Goal: Information Seeking & Learning: Learn about a topic

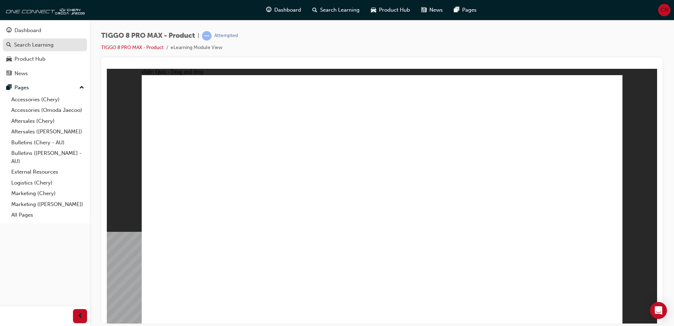
click at [51, 38] on link "Search Learning" at bounding box center [45, 44] width 84 height 13
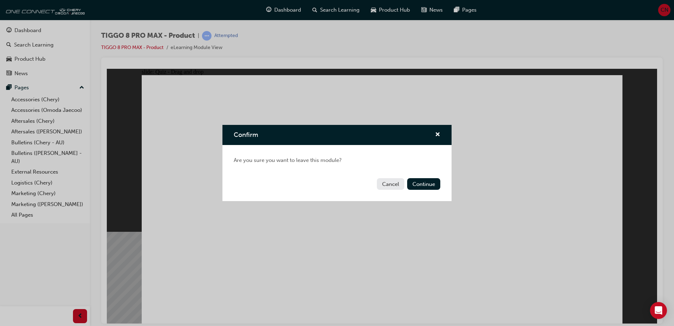
click at [419, 190] on div "Cancel Continue" at bounding box center [336, 188] width 229 height 26
click at [427, 183] on button "Continue" at bounding box center [423, 184] width 33 height 12
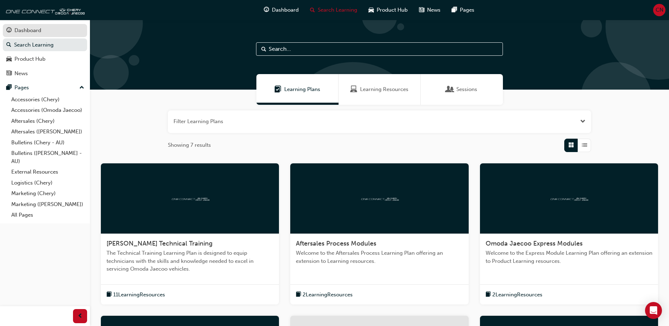
click at [46, 29] on div "Dashboard" at bounding box center [44, 30] width 77 height 9
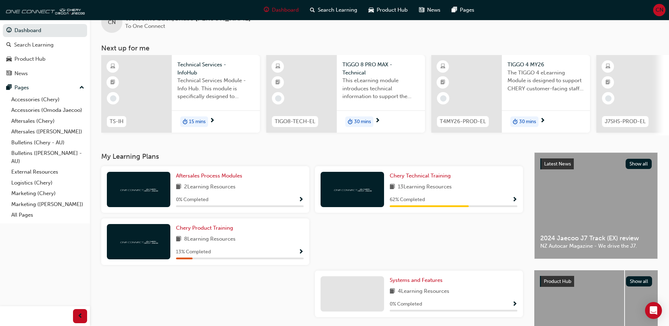
scroll to position [35, 0]
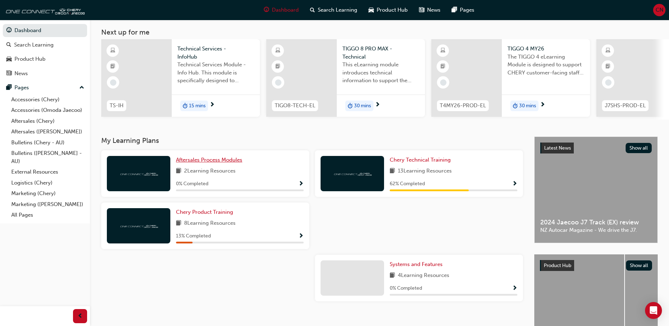
click at [230, 163] on span "Aftersales Process Modules" at bounding box center [209, 160] width 66 height 6
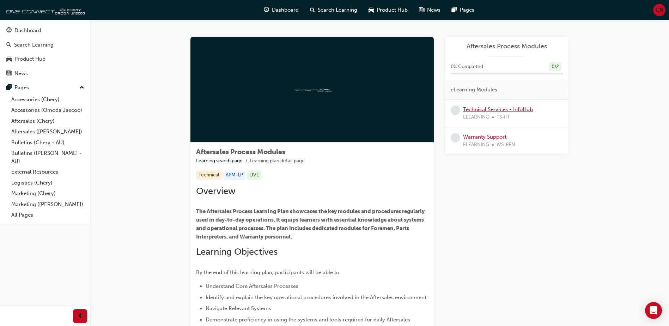
click at [494, 107] on link "Technical Services - InfoHub" at bounding box center [498, 109] width 70 height 6
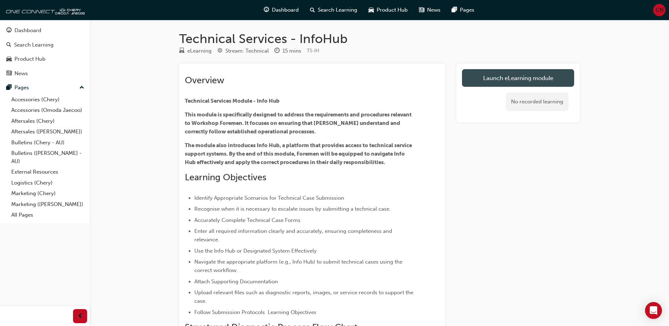
click at [516, 70] on link "Launch eLearning module" at bounding box center [518, 78] width 112 height 18
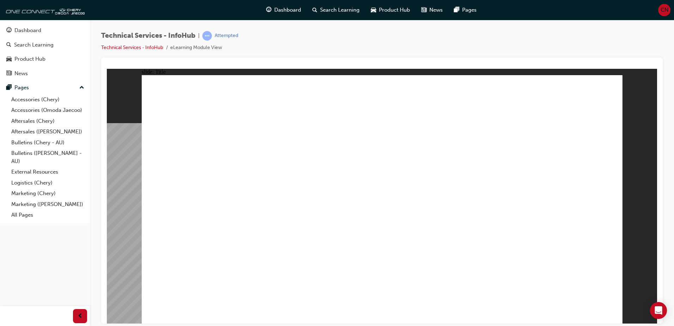
drag, startPoint x: 416, startPoint y: 85, endPoint x: 410, endPoint y: 86, distance: 5.9
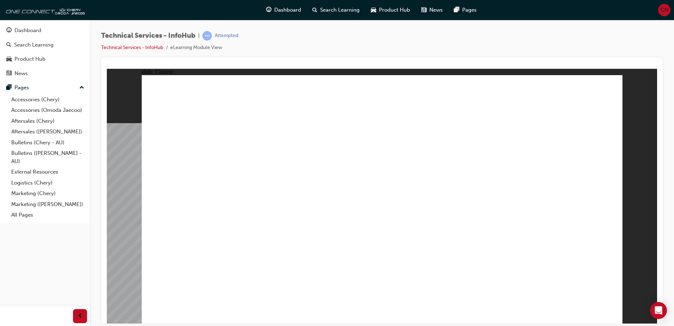
drag, startPoint x: 596, startPoint y: 104, endPoint x: 585, endPoint y: 111, distance: 13.8
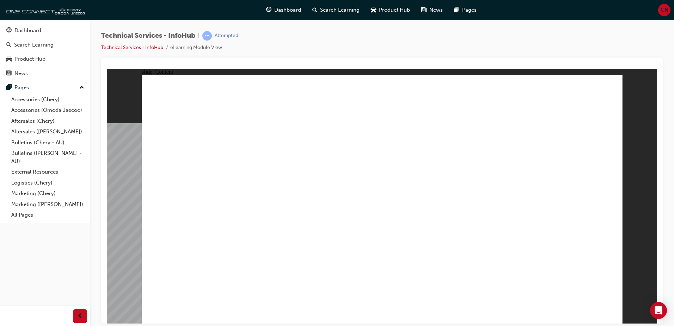
drag, startPoint x: 230, startPoint y: 145, endPoint x: 230, endPoint y: 150, distance: 5.3
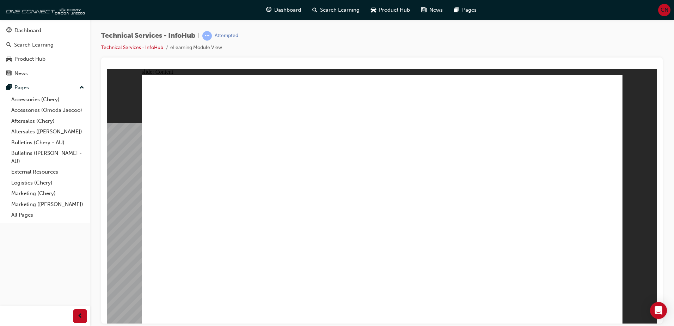
drag, startPoint x: 229, startPoint y: 150, endPoint x: 227, endPoint y: 146, distance: 4.4
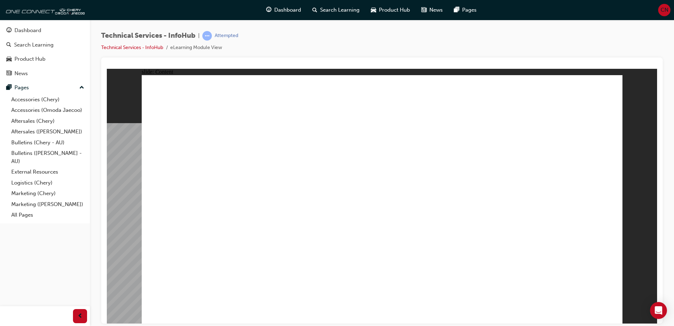
drag, startPoint x: 232, startPoint y: 146, endPoint x: 227, endPoint y: 151, distance: 6.7
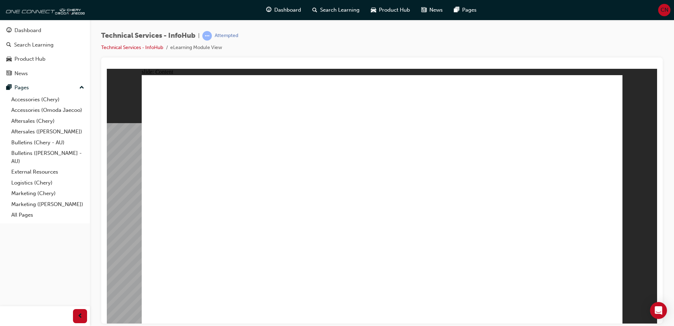
drag, startPoint x: 209, startPoint y: 118, endPoint x: 177, endPoint y: 122, distance: 32.7
drag, startPoint x: 177, startPoint y: 122, endPoint x: 204, endPoint y: 121, distance: 27.2
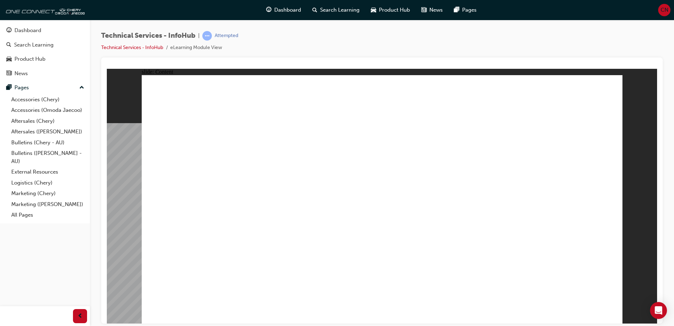
drag, startPoint x: 192, startPoint y: 122, endPoint x: 156, endPoint y: 123, distance: 35.6
drag, startPoint x: 156, startPoint y: 123, endPoint x: 166, endPoint y: 121, distance: 10.1
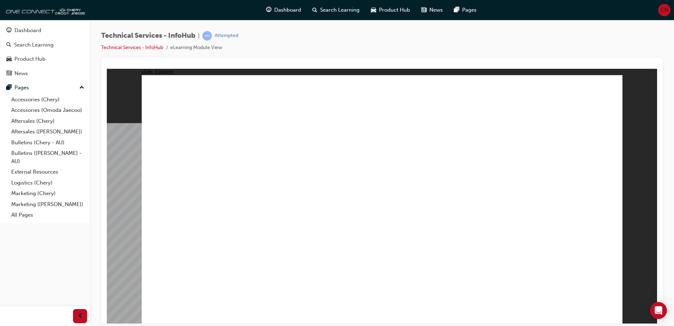
drag, startPoint x: 174, startPoint y: 120, endPoint x: 183, endPoint y: 120, distance: 8.8
drag, startPoint x: 191, startPoint y: 118, endPoint x: 197, endPoint y: 118, distance: 5.6
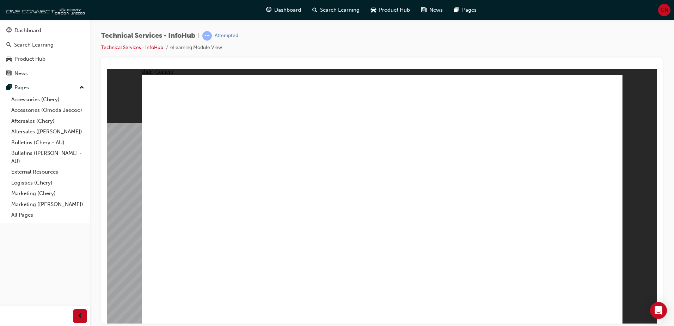
drag, startPoint x: 199, startPoint y: 118, endPoint x: 217, endPoint y: 116, distance: 18.4
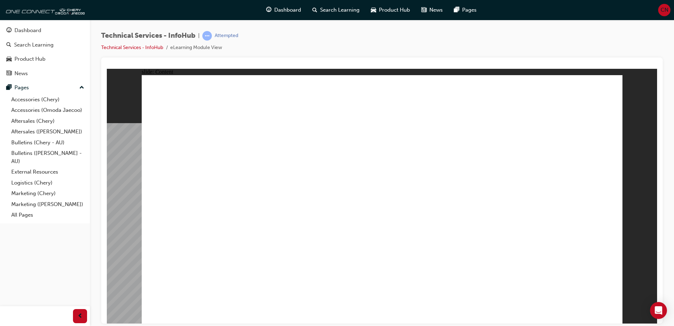
drag, startPoint x: 199, startPoint y: 117, endPoint x: 190, endPoint y: 117, distance: 8.8
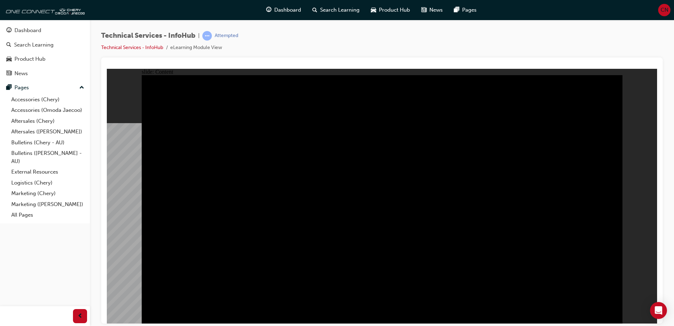
drag, startPoint x: 280, startPoint y: 166, endPoint x: 281, endPoint y: 171, distance: 5.0
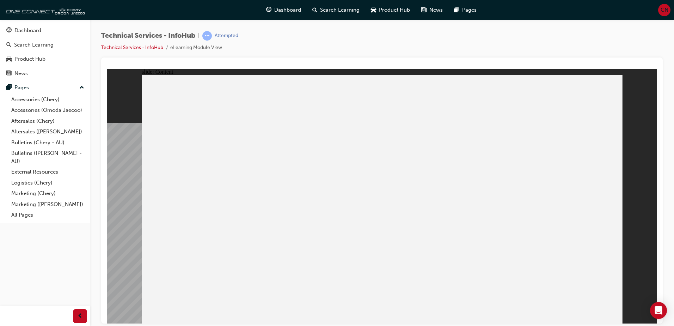
drag, startPoint x: 261, startPoint y: 206, endPoint x: 276, endPoint y: 207, distance: 14.8
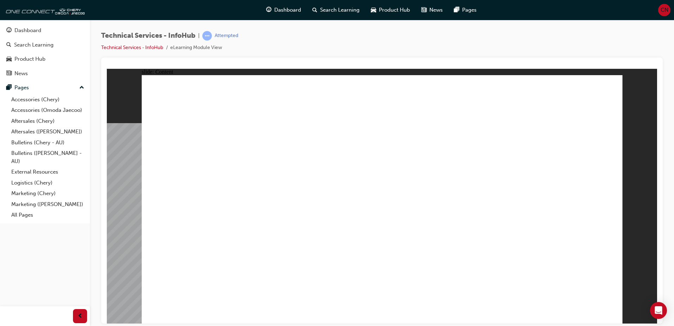
drag, startPoint x: 302, startPoint y: 228, endPoint x: 330, endPoint y: 227, distance: 27.9
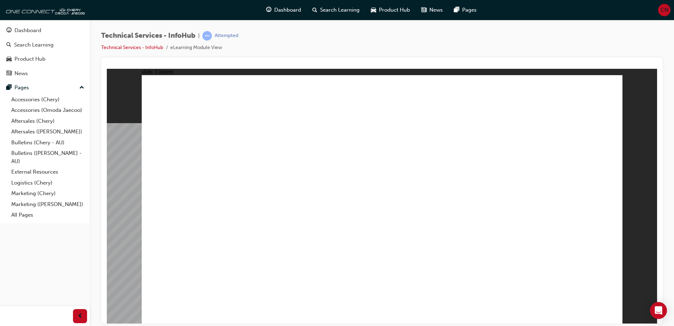
drag, startPoint x: 454, startPoint y: 272, endPoint x: 462, endPoint y: 245, distance: 28.6
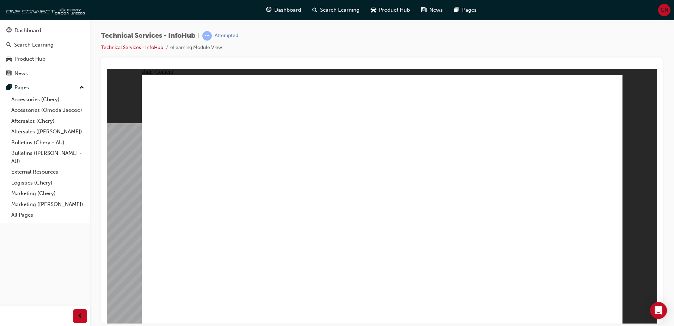
drag, startPoint x: 531, startPoint y: 101, endPoint x: 531, endPoint y: 107, distance: 6.4
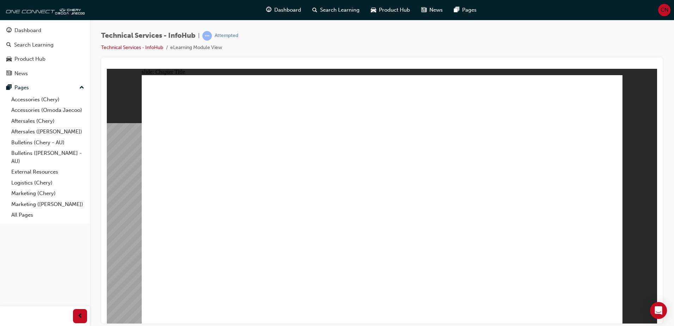
radio input "true"
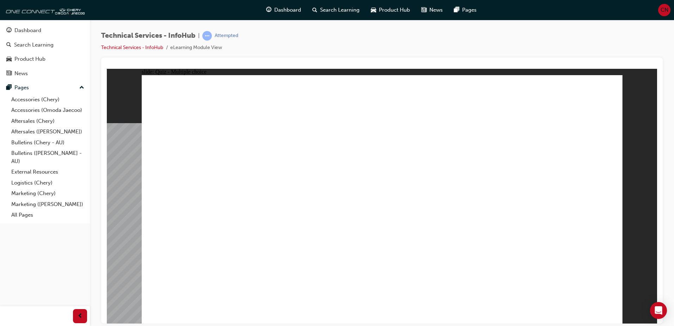
radio input "false"
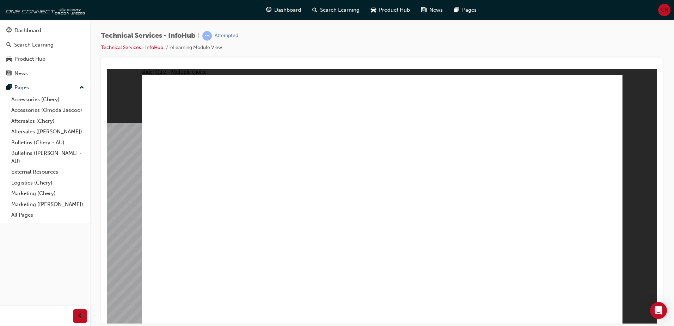
radio input "false"
radio input "true"
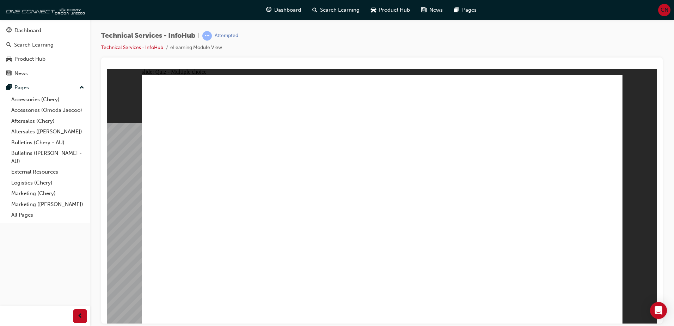
radio input "true"
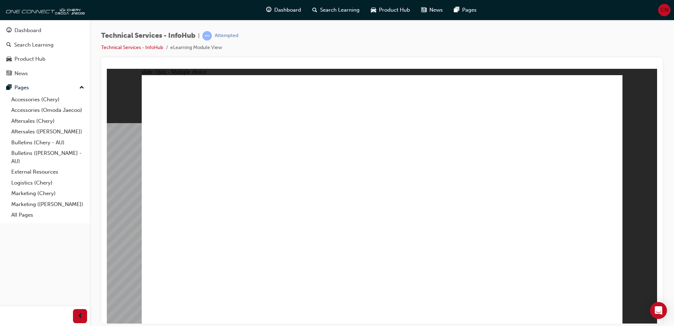
radio input "true"
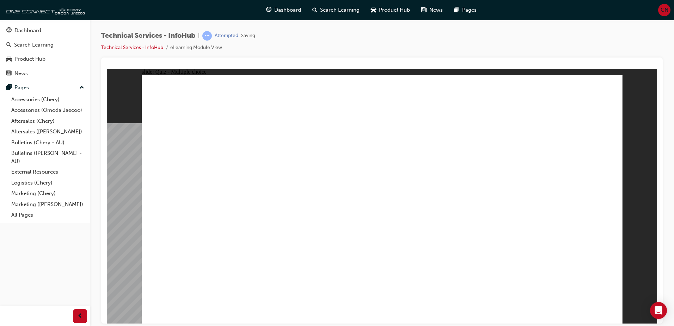
radio input "true"
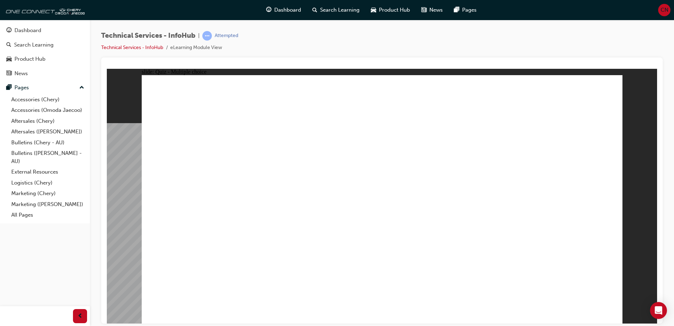
radio input "true"
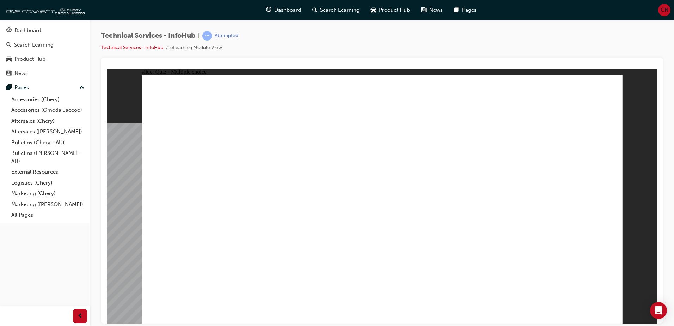
radio input "true"
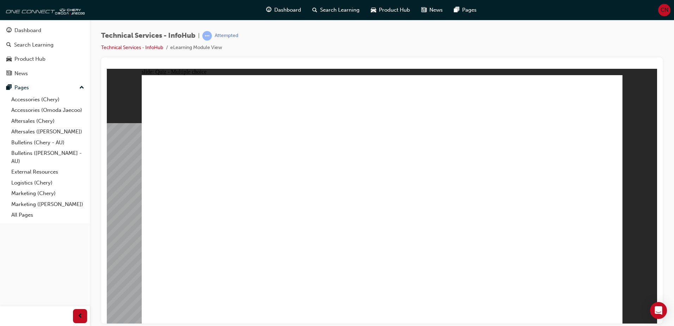
radio input "true"
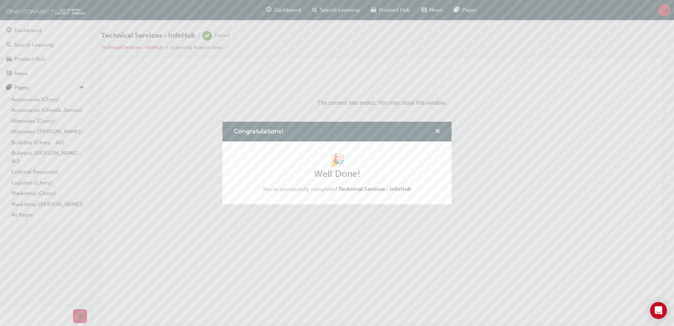
click at [440, 135] on button "Congratulations!" at bounding box center [437, 131] width 5 height 9
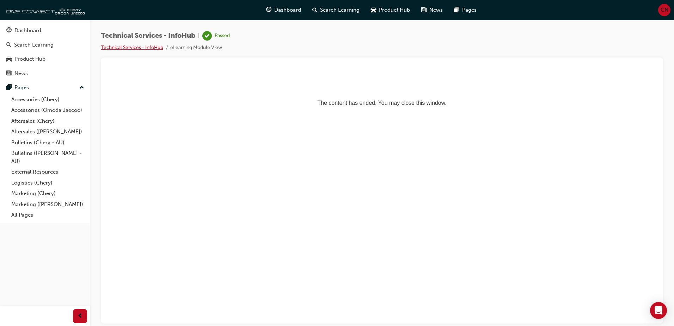
click at [112, 50] on link "Technical Services - InfoHub" at bounding box center [132, 47] width 62 height 6
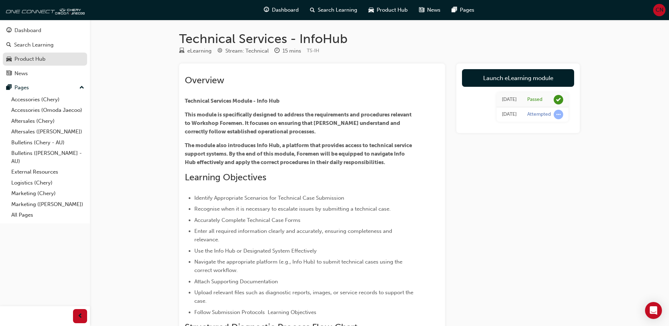
click at [22, 61] on div "Product Hub" at bounding box center [29, 59] width 31 height 8
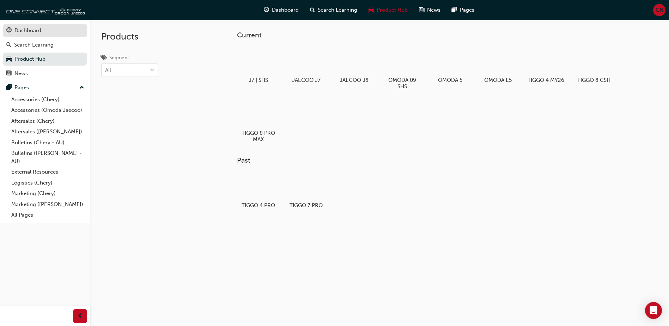
click at [45, 37] on link "Dashboard" at bounding box center [45, 30] width 84 height 13
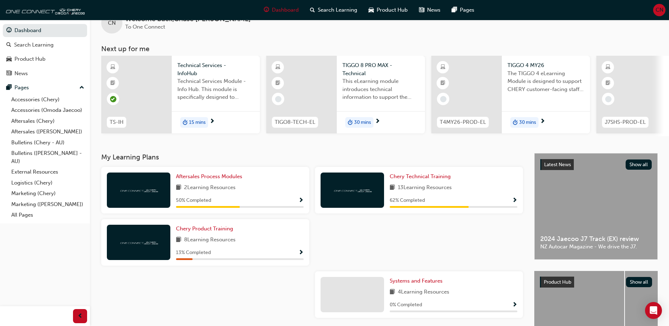
scroll to position [35, 0]
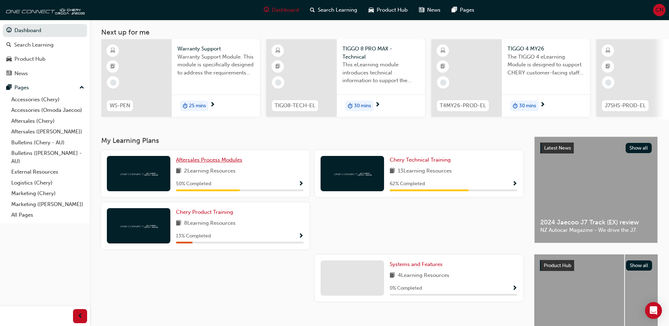
click at [221, 161] on span "Aftersales Process Modules" at bounding box center [209, 160] width 66 height 6
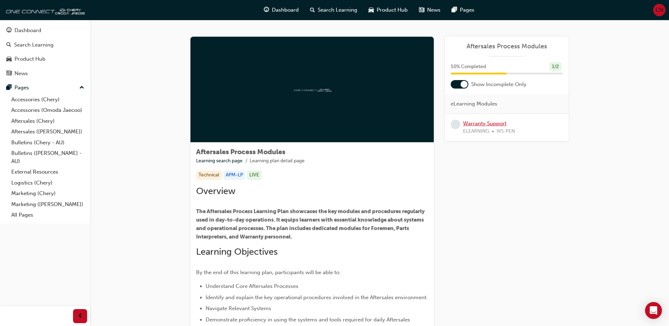
click at [490, 121] on link "Warranty Support" at bounding box center [484, 123] width 43 height 6
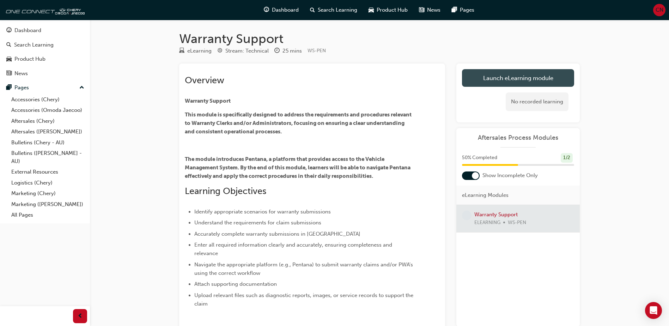
click at [506, 78] on link "Launch eLearning module" at bounding box center [518, 78] width 112 height 18
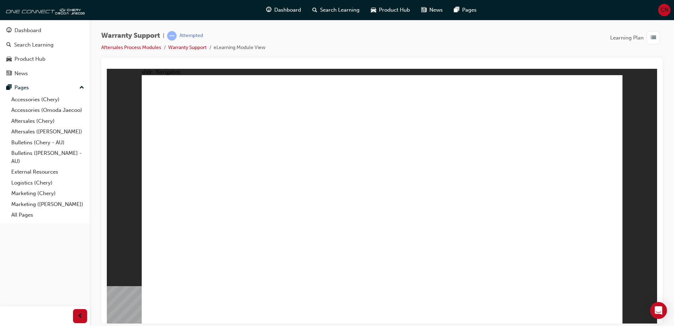
drag, startPoint x: 613, startPoint y: 146, endPoint x: 604, endPoint y: 310, distance: 164.2
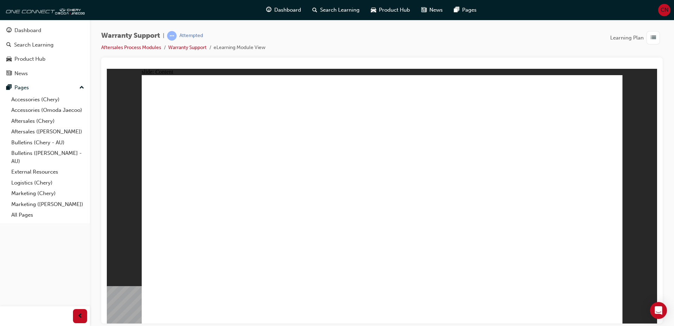
drag, startPoint x: 234, startPoint y: 218, endPoint x: 234, endPoint y: 214, distance: 4.2
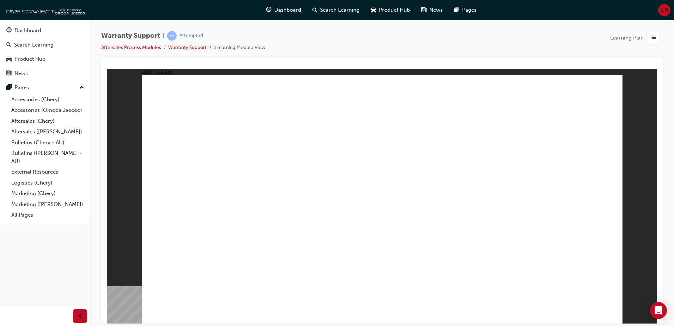
drag, startPoint x: 607, startPoint y: 102, endPoint x: 602, endPoint y: 103, distance: 4.4
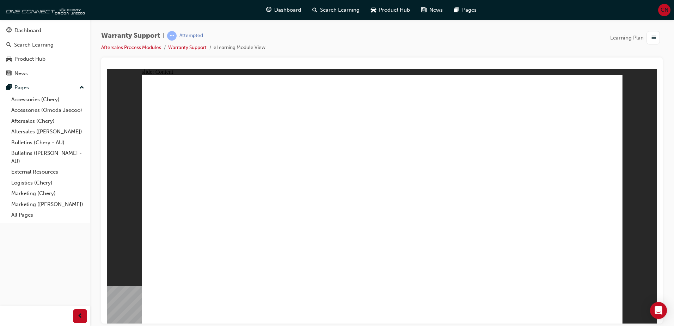
drag, startPoint x: 292, startPoint y: 247, endPoint x: 296, endPoint y: 242, distance: 6.4
drag, startPoint x: 321, startPoint y: 217, endPoint x: 340, endPoint y: 210, distance: 19.8
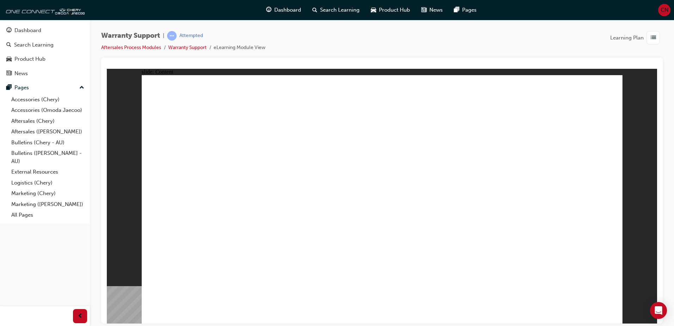
drag, startPoint x: 400, startPoint y: 207, endPoint x: 465, endPoint y: 209, distance: 65.2
drag, startPoint x: 465, startPoint y: 209, endPoint x: 526, endPoint y: 201, distance: 61.2
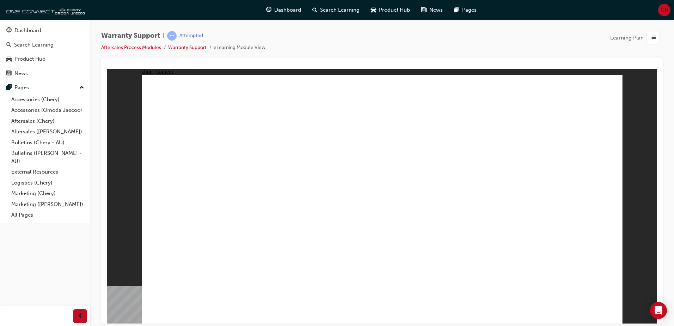
drag, startPoint x: 526, startPoint y: 201, endPoint x: 526, endPoint y: 187, distance: 13.8
drag, startPoint x: 500, startPoint y: 149, endPoint x: 494, endPoint y: 148, distance: 6.5
drag, startPoint x: 260, startPoint y: 138, endPoint x: 258, endPoint y: 134, distance: 3.9
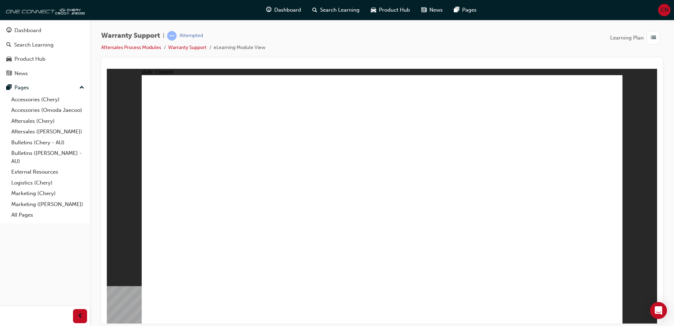
drag, startPoint x: 256, startPoint y: 125, endPoint x: 257, endPoint y: 109, distance: 15.9
drag, startPoint x: 257, startPoint y: 108, endPoint x: 174, endPoint y: 105, distance: 82.9
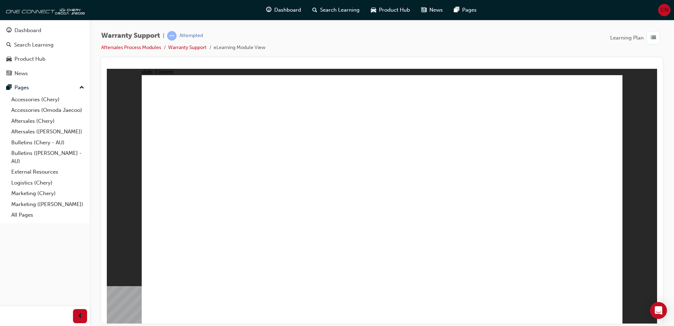
drag, startPoint x: 164, startPoint y: 159, endPoint x: 168, endPoint y: 171, distance: 12.6
drag, startPoint x: 172, startPoint y: 177, endPoint x: 259, endPoint y: 171, distance: 87.3
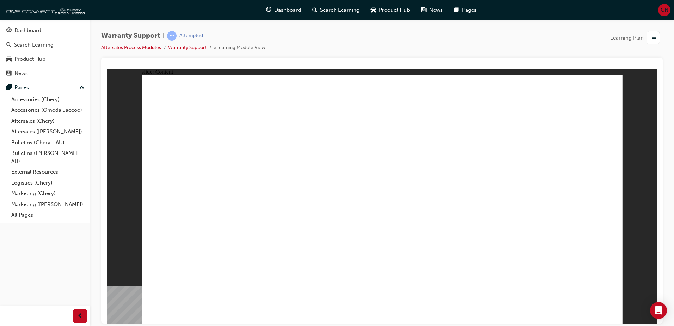
drag, startPoint x: 265, startPoint y: 171, endPoint x: 392, endPoint y: 139, distance: 130.9
drag, startPoint x: 417, startPoint y: 134, endPoint x: 509, endPoint y: 134, distance: 92.0
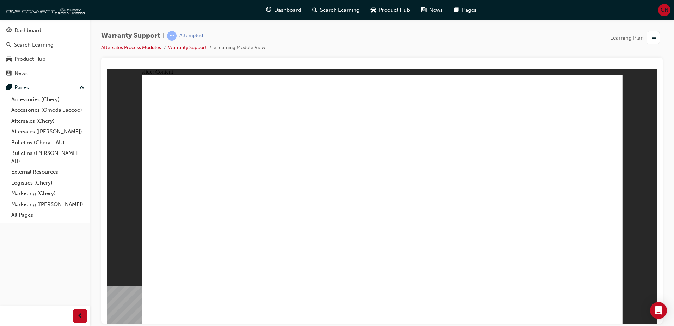
drag, startPoint x: 525, startPoint y: 134, endPoint x: 513, endPoint y: 163, distance: 31.3
drag, startPoint x: 499, startPoint y: 207, endPoint x: 482, endPoint y: 214, distance: 18.2
drag, startPoint x: 396, startPoint y: 212, endPoint x: 178, endPoint y: 206, distance: 217.6
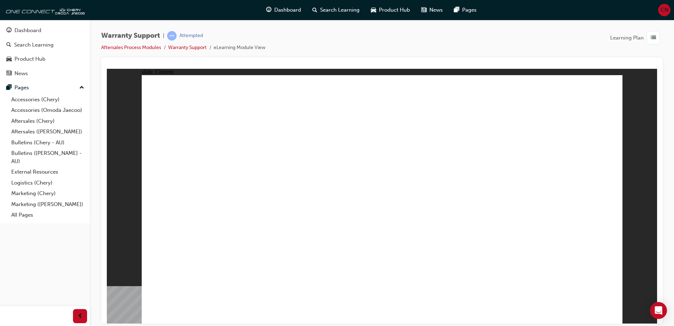
click at [125, 204] on div "slide: Content Rectangle 7 3 close.png Rectangle 21 2 Rectangle 14 1 Aftersales…" at bounding box center [382, 195] width 550 height 255
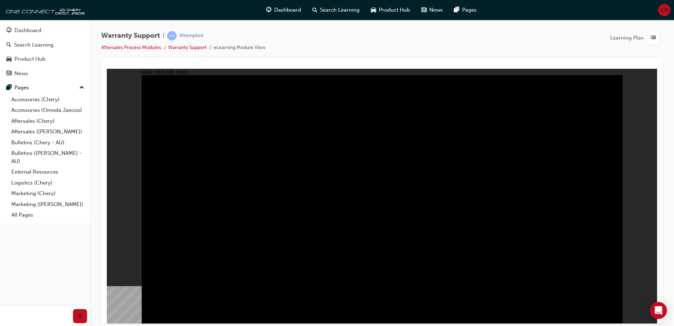
click at [636, 250] on div "slide: trial edit video Rectangle 1 VIN NUMBER ENQUIRY AND VEHICLE DATA OVERVIE…" at bounding box center [382, 195] width 550 height 255
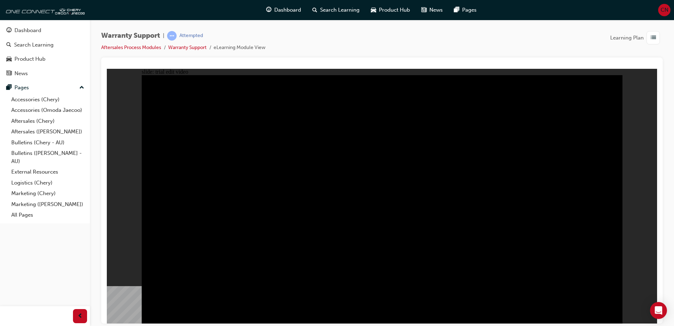
click at [643, 118] on div "slide: trial edit video Rectangle 1 VIN NUMBER ENQUIRY AND VEHICLE DATA OVERVIE…" at bounding box center [382, 195] width 550 height 255
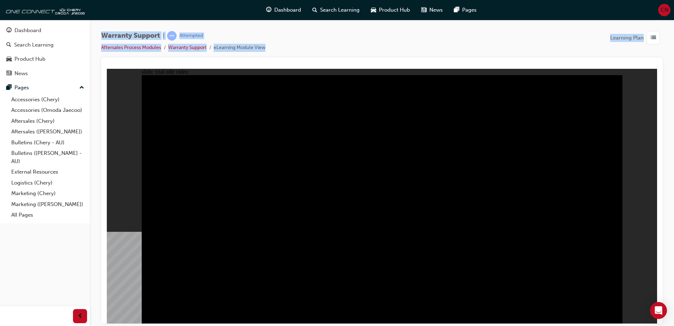
drag, startPoint x: 206, startPoint y: 102, endPoint x: 538, endPoint y: 127, distance: 333.8
click at [302, 53] on div "Warranty Support | Attempted Aftersales Process Modules Warranty Support eLearn…" at bounding box center [382, 44] width 562 height 26
drag, startPoint x: 99, startPoint y: 35, endPoint x: 253, endPoint y: 65, distance: 156.9
click at [253, 65] on div "Warranty Support | Attempted Aftersales Process Modules Warranty Support eLearn…" at bounding box center [382, 164] width 584 height 288
click at [362, 56] on div "Warranty Support | Attempted Aftersales Process Modules Warranty Support eLearn…" at bounding box center [382, 44] width 562 height 26
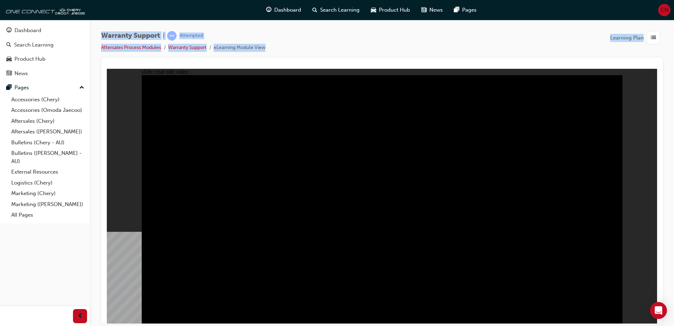
drag, startPoint x: 206, startPoint y: 96, endPoint x: 339, endPoint y: 71, distance: 136.4
click at [350, 48] on div "Warranty Support | Attempted Aftersales Process Modules Warranty Support eLearn…" at bounding box center [382, 44] width 562 height 26
drag, startPoint x: 99, startPoint y: 30, endPoint x: 279, endPoint y: 52, distance: 181.5
click at [279, 52] on div "Warranty Support | Attempted Aftersales Process Modules Warranty Support eLearn…" at bounding box center [382, 164] width 584 height 288
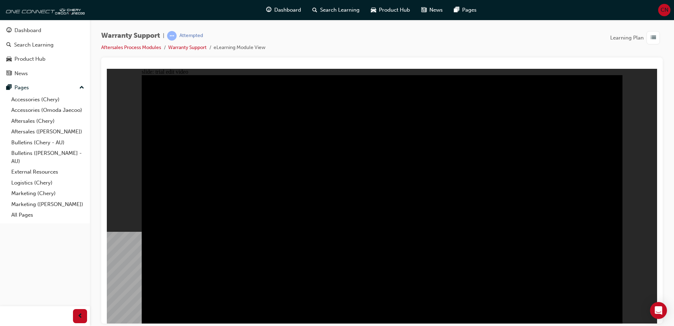
click at [279, 52] on div "Warranty Support | Attempted Aftersales Process Modules Warranty Support eLearn…" at bounding box center [382, 44] width 562 height 26
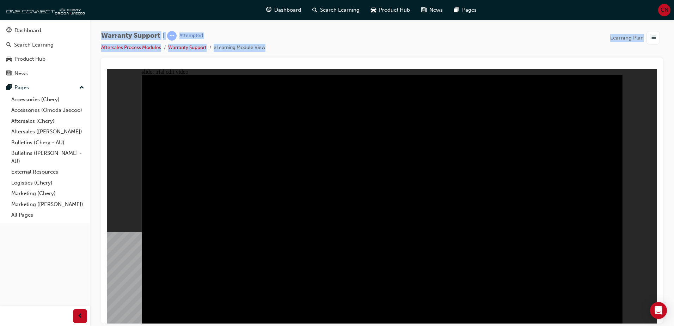
drag, startPoint x: 98, startPoint y: 30, endPoint x: 281, endPoint y: 55, distance: 183.9
click at [281, 55] on div "Warranty Support | Attempted Aftersales Process Modules Warranty Support eLearn…" at bounding box center [382, 164] width 584 height 288
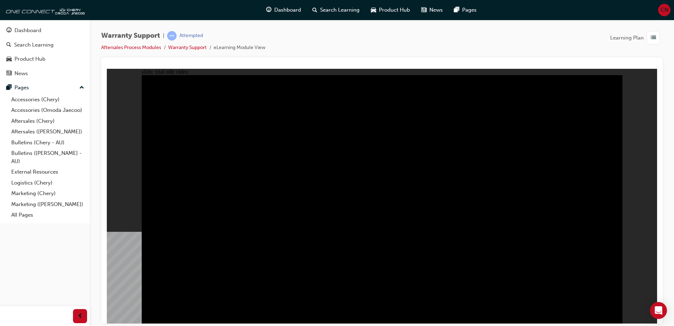
drag, startPoint x: 281, startPoint y: 55, endPoint x: 311, endPoint y: 46, distance: 32.0
click at [311, 46] on div "Warranty Support | Attempted Aftersales Process Modules Warranty Support eLearn…" at bounding box center [382, 44] width 562 height 26
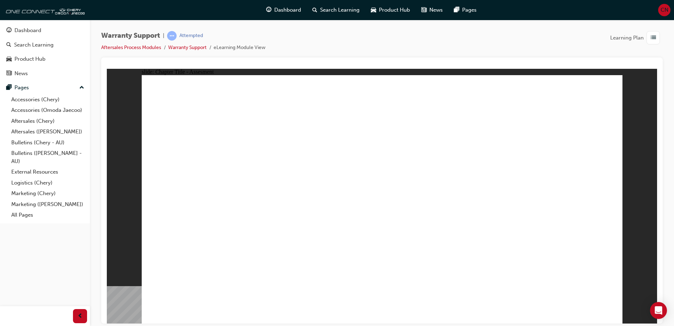
radio input "true"
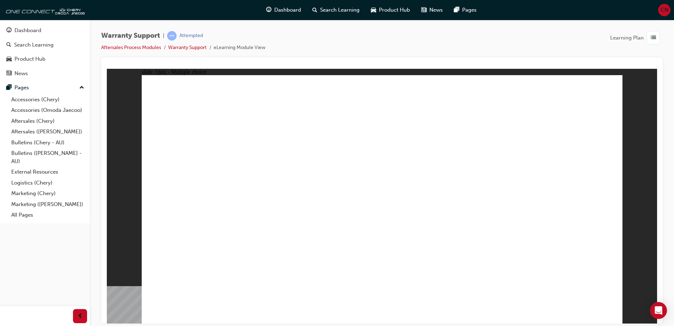
radio input "true"
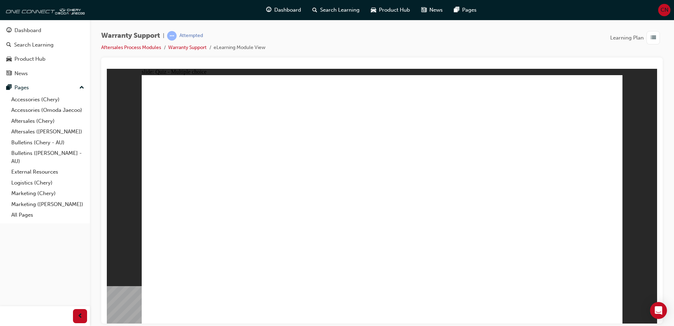
radio input "true"
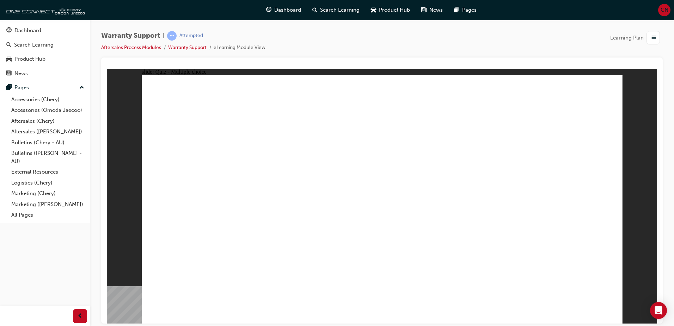
radio input "true"
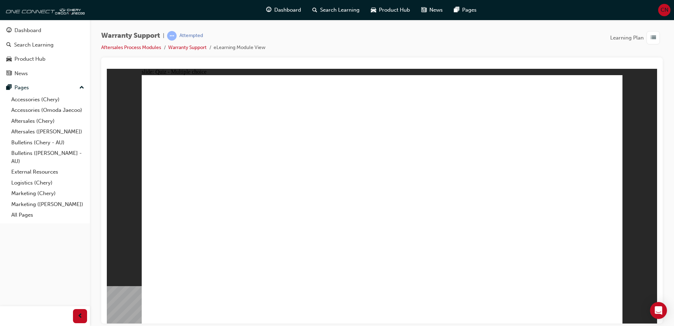
radio input "true"
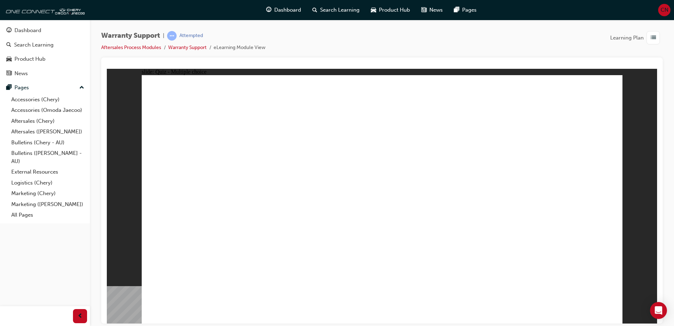
radio input "false"
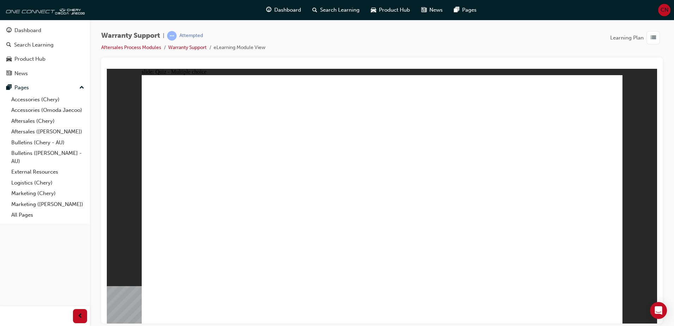
radio input "true"
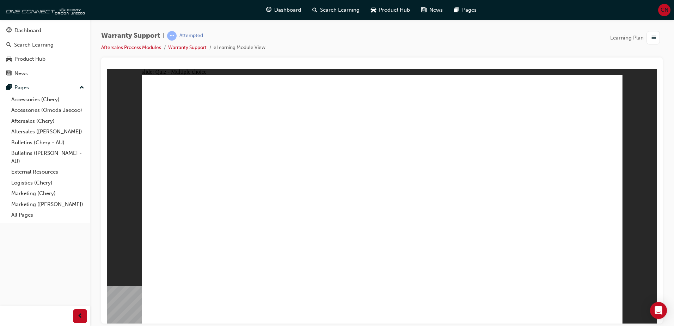
radio input "true"
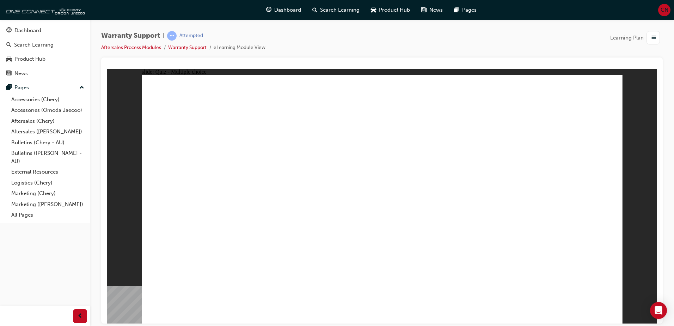
radio input "true"
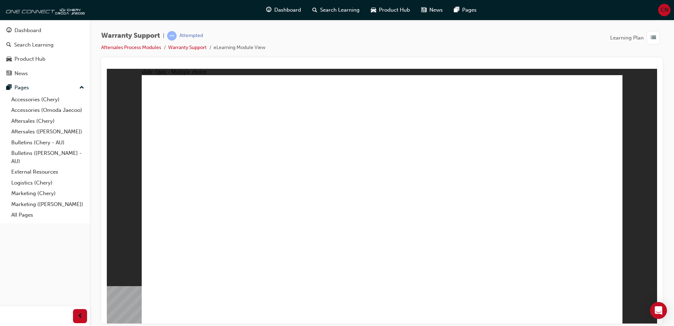
radio input "true"
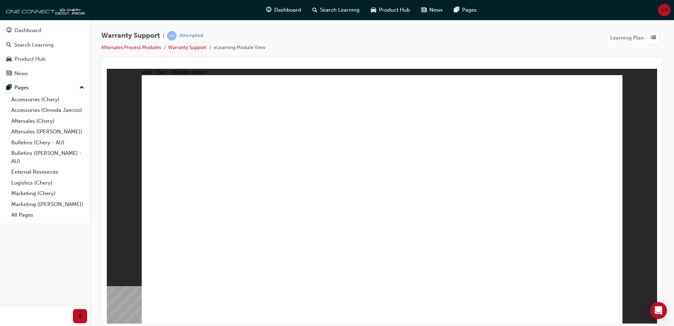
radio input "true"
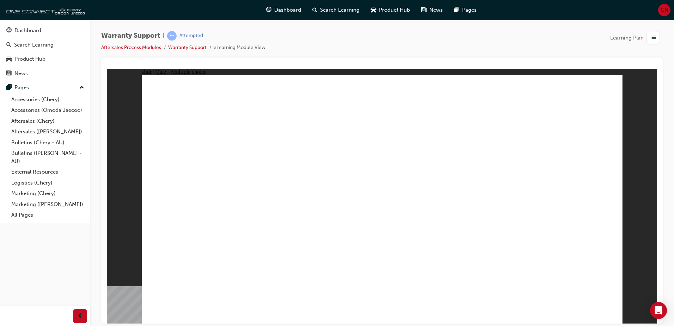
radio input "true"
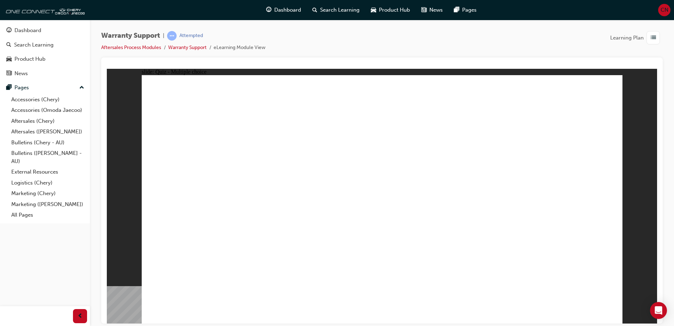
radio input "true"
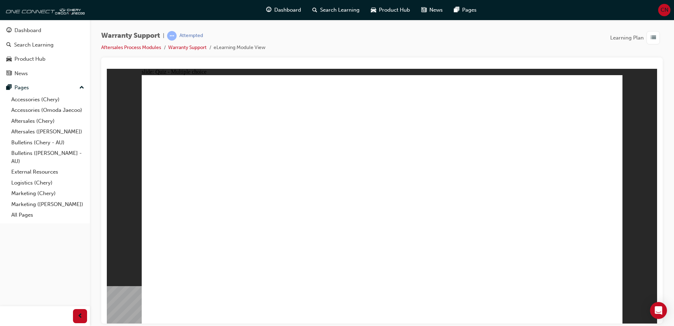
radio input "true"
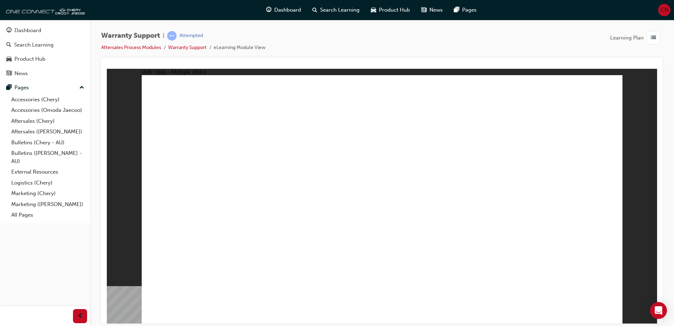
radio input "true"
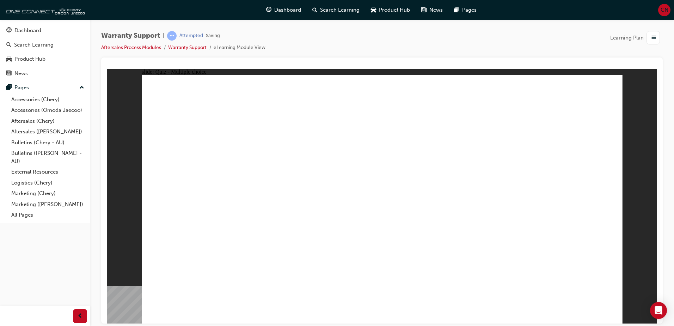
radio input "true"
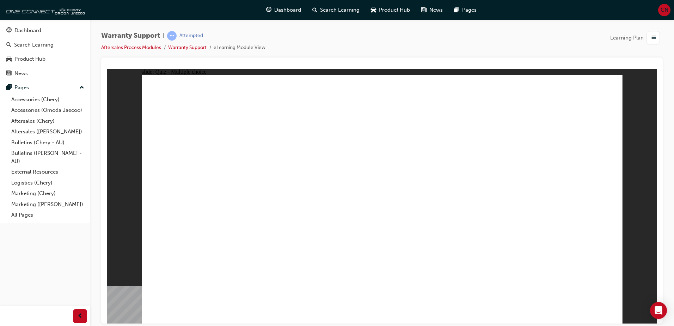
radio input "true"
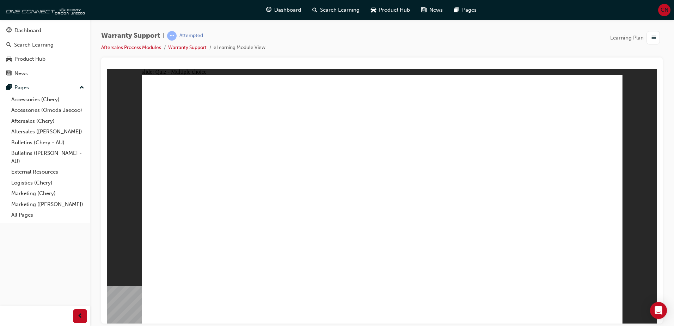
radio input "true"
drag, startPoint x: 348, startPoint y: 240, endPoint x: 342, endPoint y: 239, distance: 5.7
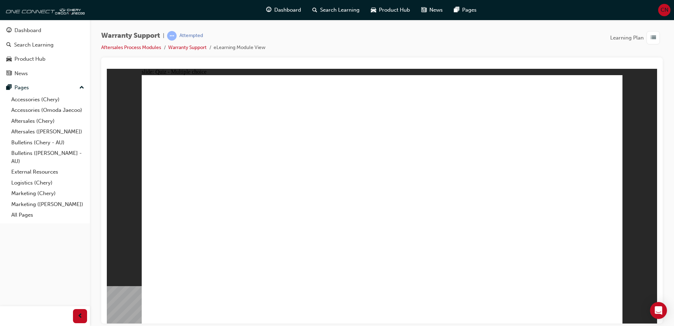
radio input "true"
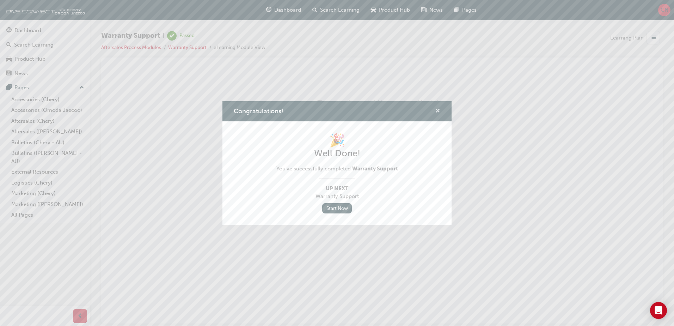
click at [439, 111] on span "cross-icon" at bounding box center [437, 111] width 5 height 6
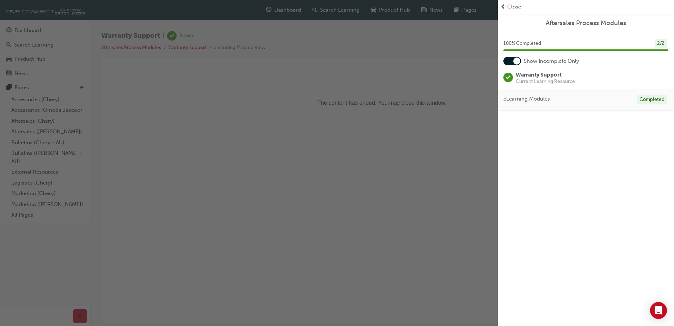
click at [504, 10] on span "prev-icon" at bounding box center [503, 7] width 5 height 8
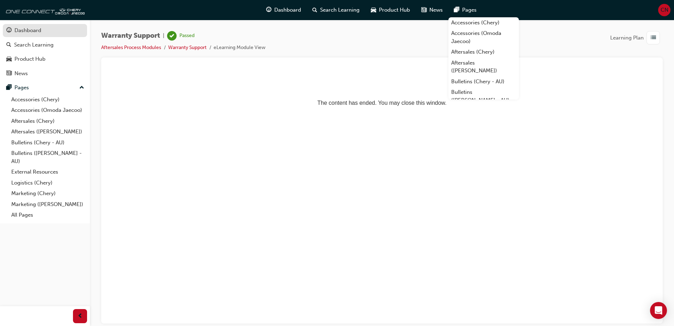
click at [27, 30] on div "Dashboard" at bounding box center [27, 30] width 27 height 8
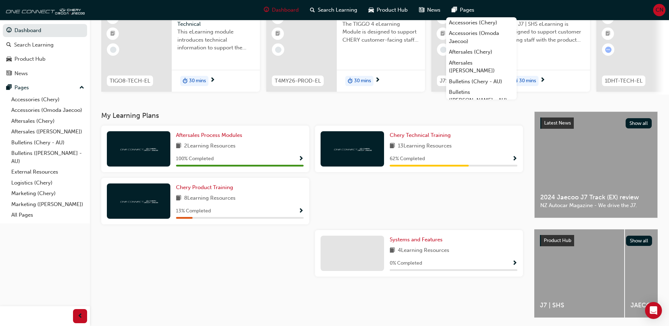
scroll to position [25, 0]
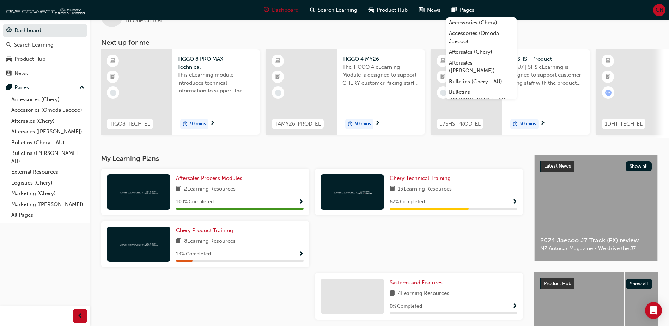
click at [384, 262] on div at bounding box center [419, 247] width 214 height 52
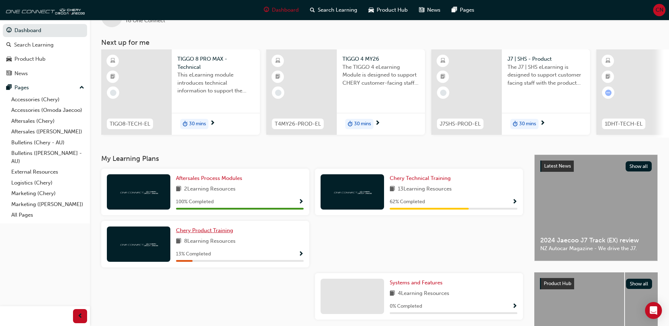
click at [200, 232] on span "Chery Product Training" at bounding box center [204, 230] width 57 height 6
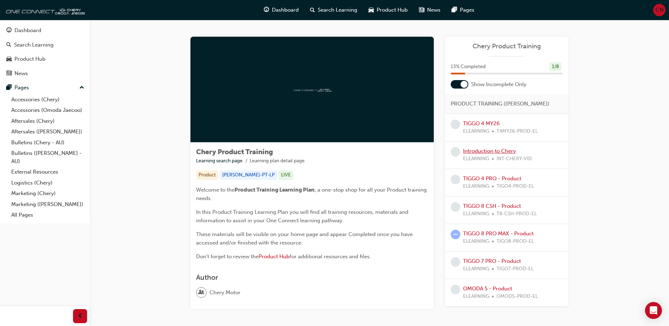
click at [479, 151] on link "Introduction to Chery" at bounding box center [489, 151] width 53 height 6
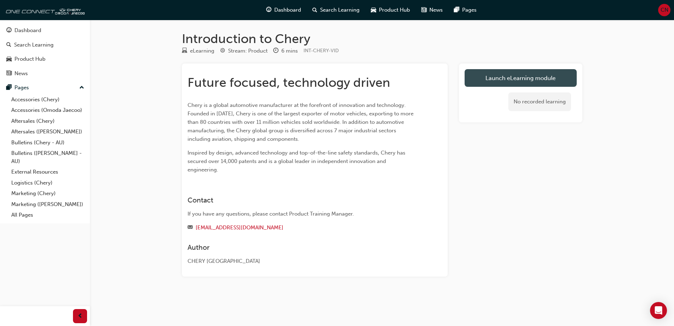
click at [485, 78] on link "Launch eLearning module" at bounding box center [521, 78] width 112 height 18
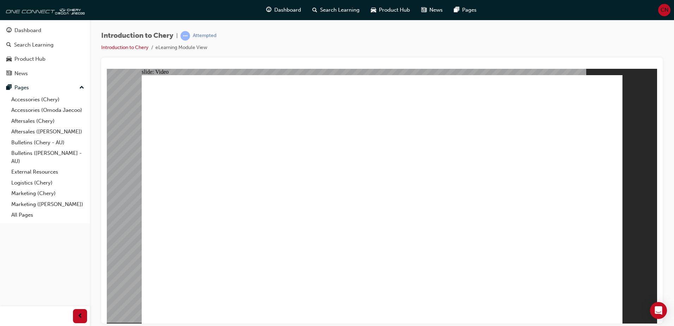
drag, startPoint x: 632, startPoint y: 141, endPoint x: 624, endPoint y: 146, distance: 10.0
click at [632, 141] on div "slide: Video CHERY MOTOR INTRODUCTION VIDEO playback speed 2 1.75 1.5 1.25 Norm…" at bounding box center [382, 195] width 550 height 255
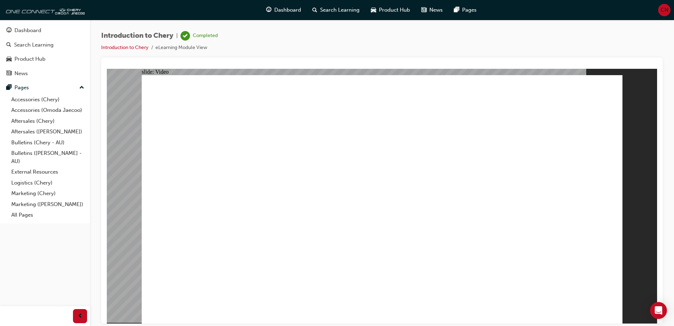
type input "311"
click at [284, 8] on span "Dashboard" at bounding box center [287, 10] width 27 height 8
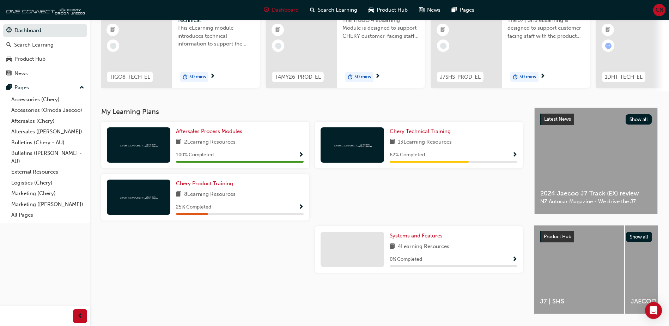
scroll to position [96, 0]
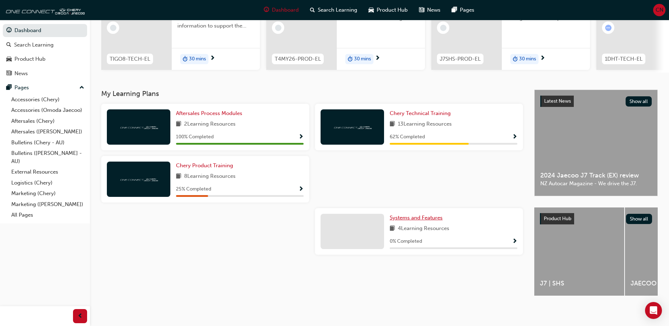
click at [399, 215] on span "Systems and Features" at bounding box center [416, 217] width 53 height 6
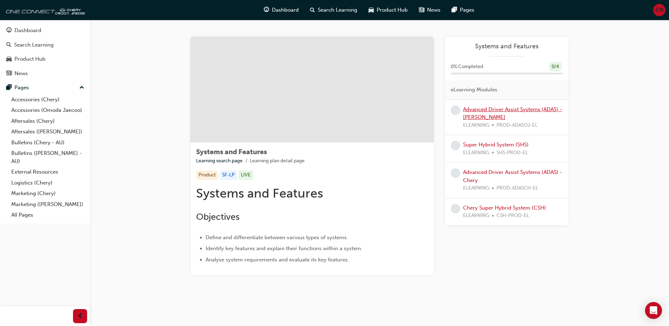
click at [478, 112] on link "Advanced Driver Assist Systems (ADAS) - [PERSON_NAME]" at bounding box center [512, 113] width 99 height 14
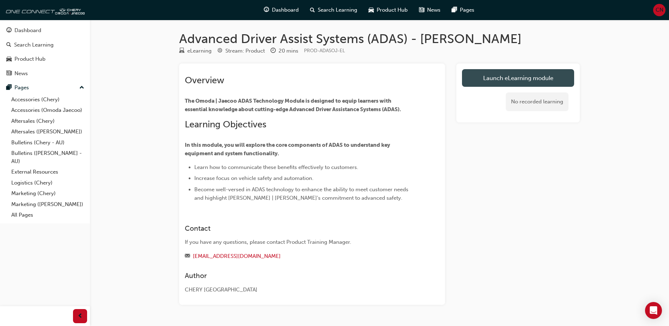
click at [497, 79] on link "Launch eLearning module" at bounding box center [518, 78] width 112 height 18
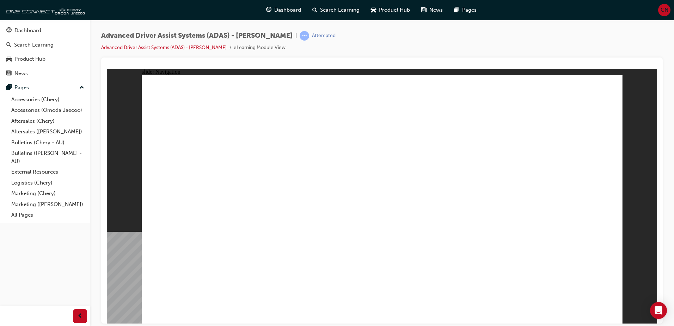
drag, startPoint x: 391, startPoint y: 221, endPoint x: 316, endPoint y: 219, distance: 74.7
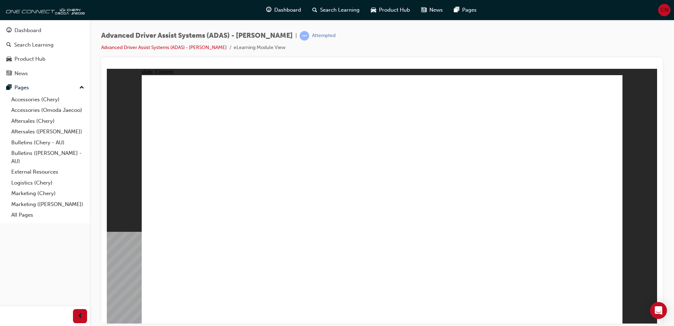
drag, startPoint x: 316, startPoint y: 219, endPoint x: 391, endPoint y: 221, distance: 75.5
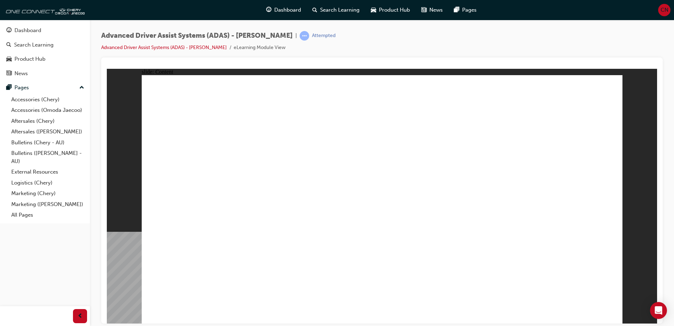
drag, startPoint x: 363, startPoint y: 160, endPoint x: 381, endPoint y: 159, distance: 17.6
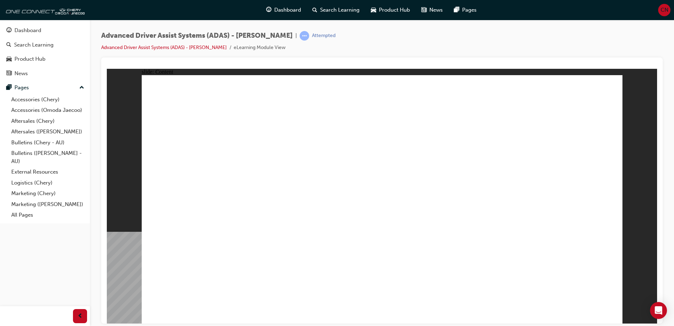
drag, startPoint x: 580, startPoint y: 273, endPoint x: 536, endPoint y: 286, distance: 45.9
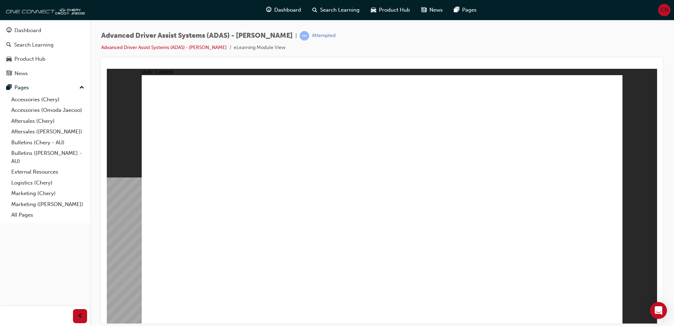
drag, startPoint x: 603, startPoint y: 80, endPoint x: 609, endPoint y: 88, distance: 10.6
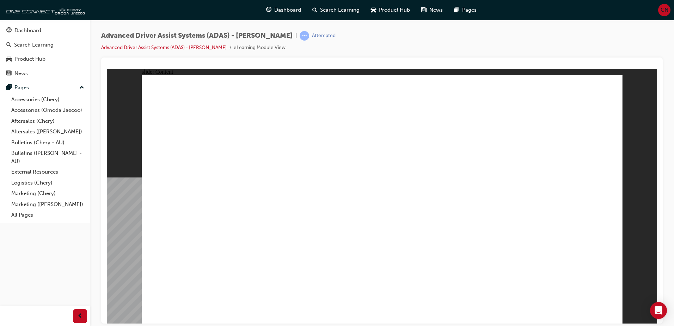
click at [623, 87] on div "slide: Content Rectangle 1 Rectangle 1 Rectangle 22 close.png close.png FEATURE…" at bounding box center [382, 195] width 550 height 255
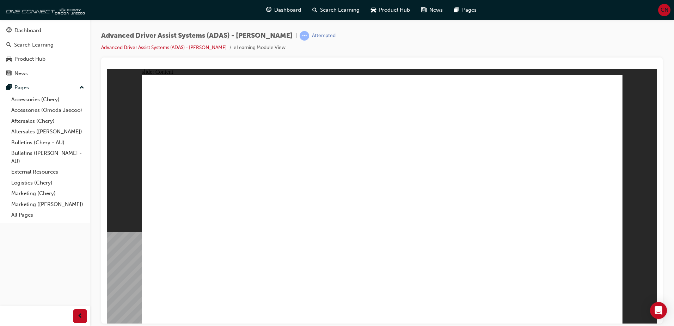
drag, startPoint x: 335, startPoint y: 212, endPoint x: 350, endPoint y: 234, distance: 27.2
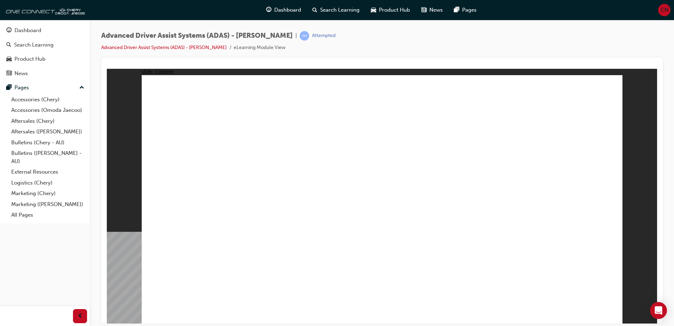
drag, startPoint x: 331, startPoint y: 139, endPoint x: 316, endPoint y: 160, distance: 26.2
drag, startPoint x: 312, startPoint y: 182, endPoint x: 312, endPoint y: 203, distance: 21.9
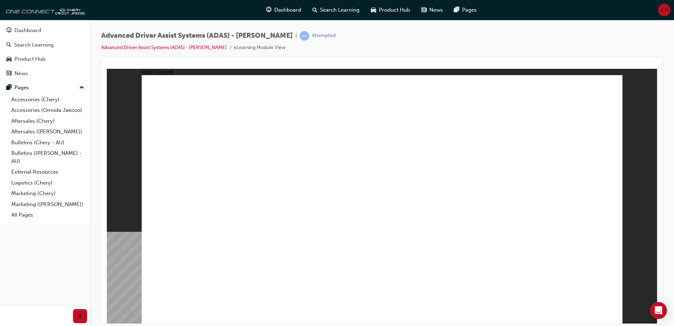
drag, startPoint x: 519, startPoint y: 102, endPoint x: 520, endPoint y: 107, distance: 4.7
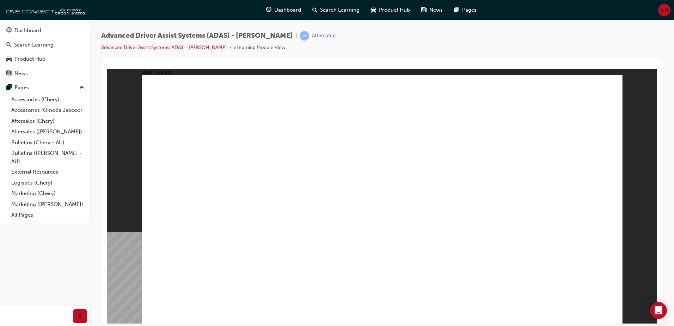
drag, startPoint x: 376, startPoint y: 302, endPoint x: 386, endPoint y: 305, distance: 9.6
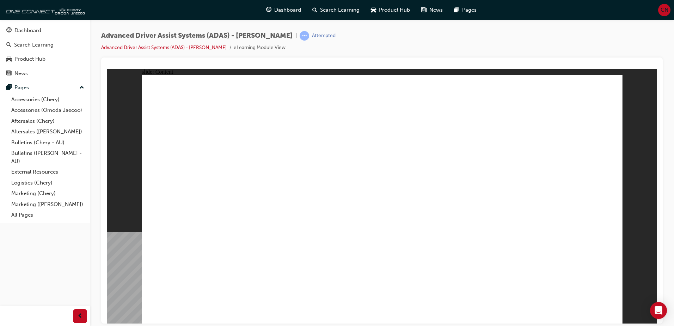
drag, startPoint x: 602, startPoint y: 306, endPoint x: 605, endPoint y: 315, distance: 9.1
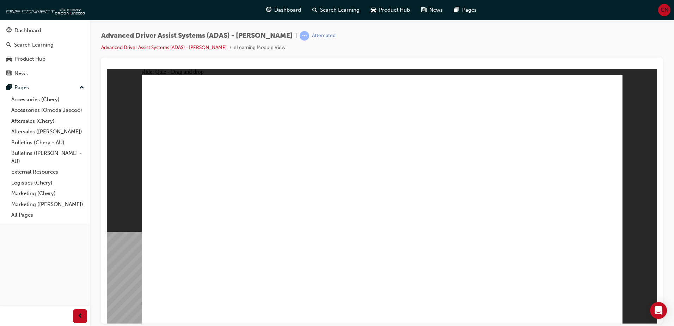
drag, startPoint x: 385, startPoint y: 263, endPoint x: 389, endPoint y: 167, distance: 95.3
drag, startPoint x: 446, startPoint y: 270, endPoint x: 413, endPoint y: 127, distance: 147.1
drag, startPoint x: 310, startPoint y: 262, endPoint x: 579, endPoint y: 153, distance: 290.3
drag, startPoint x: 258, startPoint y: 272, endPoint x: 630, endPoint y: 262, distance: 372.8
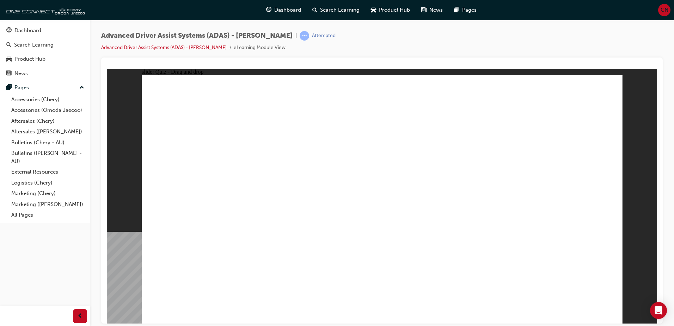
checkbox input "true"
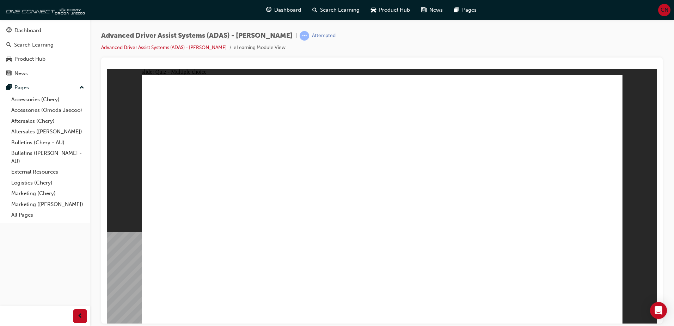
checkbox input "true"
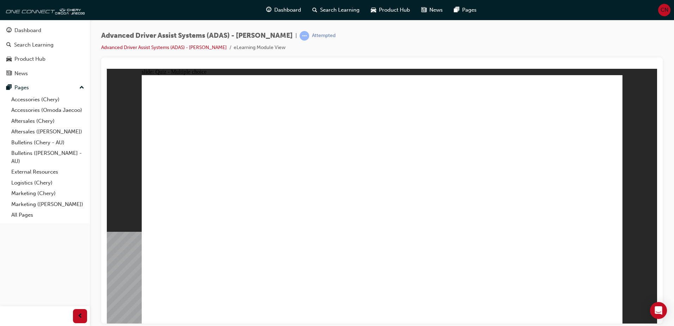
checkbox input "true"
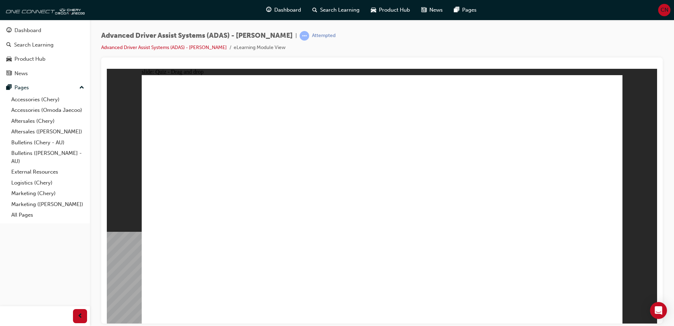
drag, startPoint x: 372, startPoint y: 99, endPoint x: 287, endPoint y: 219, distance: 147.1
drag, startPoint x: 375, startPoint y: 125, endPoint x: 264, endPoint y: 232, distance: 154.3
drag, startPoint x: 437, startPoint y: 101, endPoint x: 443, endPoint y: 232, distance: 131.3
drag, startPoint x: 531, startPoint y: 102, endPoint x: 437, endPoint y: 257, distance: 181.4
drag, startPoint x: 481, startPoint y: 103, endPoint x: 290, endPoint y: 234, distance: 231.2
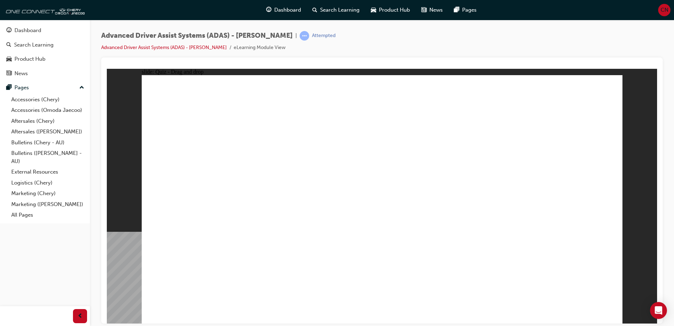
drag, startPoint x: 537, startPoint y: 122, endPoint x: 477, endPoint y: 226, distance: 120.0
drag, startPoint x: 469, startPoint y: 139, endPoint x: 432, endPoint y: 236, distance: 103.8
drag, startPoint x: 424, startPoint y: 127, endPoint x: 299, endPoint y: 232, distance: 163.9
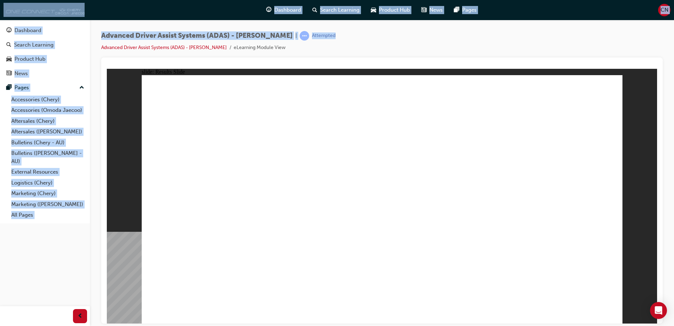
drag, startPoint x: 334, startPoint y: 39, endPoint x: 20, endPoint y: 14, distance: 314.7
click at [20, 14] on div "Dashboard Search Learning Product Hub News Pages CN Dashboard Search Learning P…" at bounding box center [337, 163] width 674 height 326
drag, startPoint x: 126, startPoint y: 29, endPoint x: 106, endPoint y: 33, distance: 20.2
click at [125, 29] on div "Advanced Driver Assist Systems (ADAS) - Omoda Jaecoo | Attempted Advanced Drive…" at bounding box center [382, 164] width 584 height 288
click at [103, 38] on span "Advanced Driver Assist Systems (ADAS) - [PERSON_NAME]" at bounding box center [196, 36] width 191 height 8
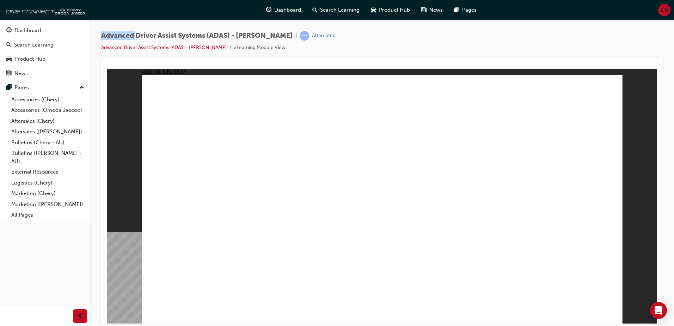
click at [103, 38] on span "Advanced Driver Assist Systems (ADAS) - [PERSON_NAME]" at bounding box center [196, 36] width 191 height 8
drag, startPoint x: 103, startPoint y: 38, endPoint x: 105, endPoint y: 45, distance: 6.8
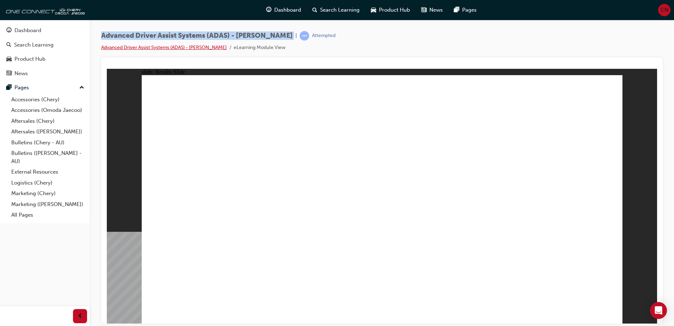
click at [105, 45] on link "Advanced Driver Assist Systems (ADAS) - [PERSON_NAME]" at bounding box center [163, 47] width 125 height 6
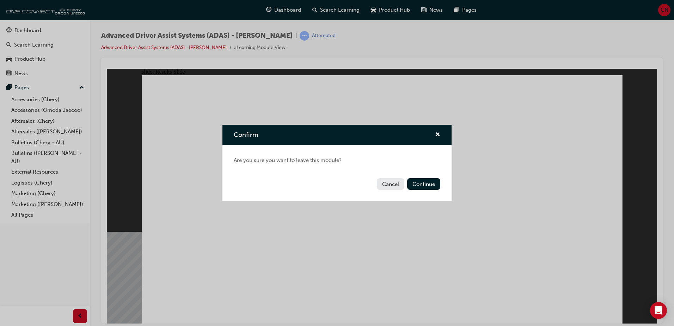
click at [431, 136] on div "Confirm" at bounding box center [434, 134] width 11 height 9
click at [433, 135] on div "Confirm" at bounding box center [434, 134] width 11 height 9
click at [435, 134] on span "cross-icon" at bounding box center [437, 135] width 5 height 6
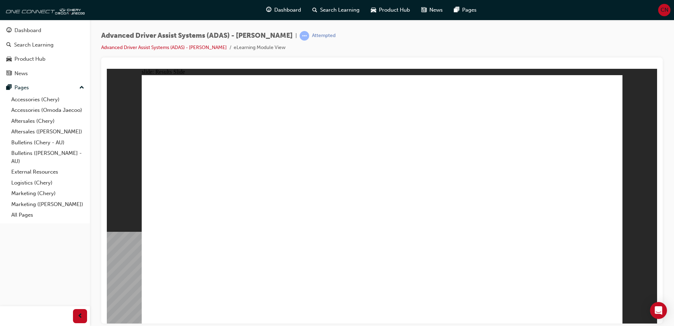
drag, startPoint x: 425, startPoint y: 51, endPoint x: 413, endPoint y: 47, distance: 13.0
click at [424, 51] on div "Advanced Driver Assist Systems (ADAS) - Omoda Jaecoo | Attempted Advanced Drive…" at bounding box center [382, 44] width 562 height 26
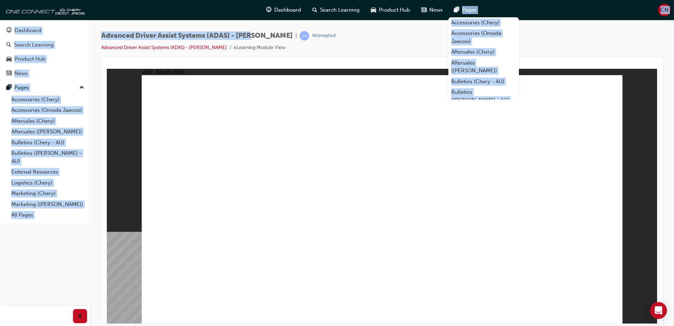
drag, startPoint x: 538, startPoint y: 16, endPoint x: 253, endPoint y: 20, distance: 285.6
click at [253, 20] on div "Dashboard Search Learning Product Hub News Pages Accessories (Chery) Accessorie…" at bounding box center [337, 163] width 674 height 326
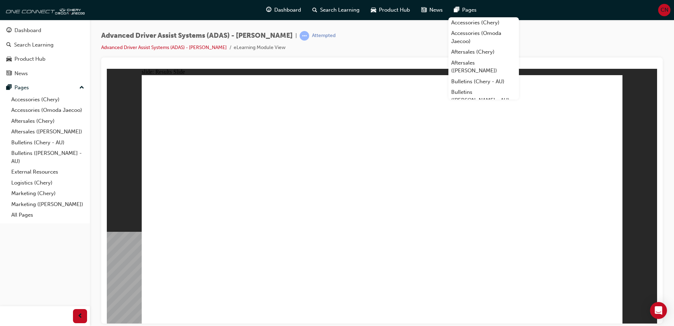
drag, startPoint x: 253, startPoint y: 20, endPoint x: 218, endPoint y: 18, distance: 35.0
click at [219, 18] on div "Dashboard Search Learning Product Hub News Pages Accessories (Chery) Accessorie…" at bounding box center [337, 10] width 674 height 20
